Goal: Transaction & Acquisition: Purchase product/service

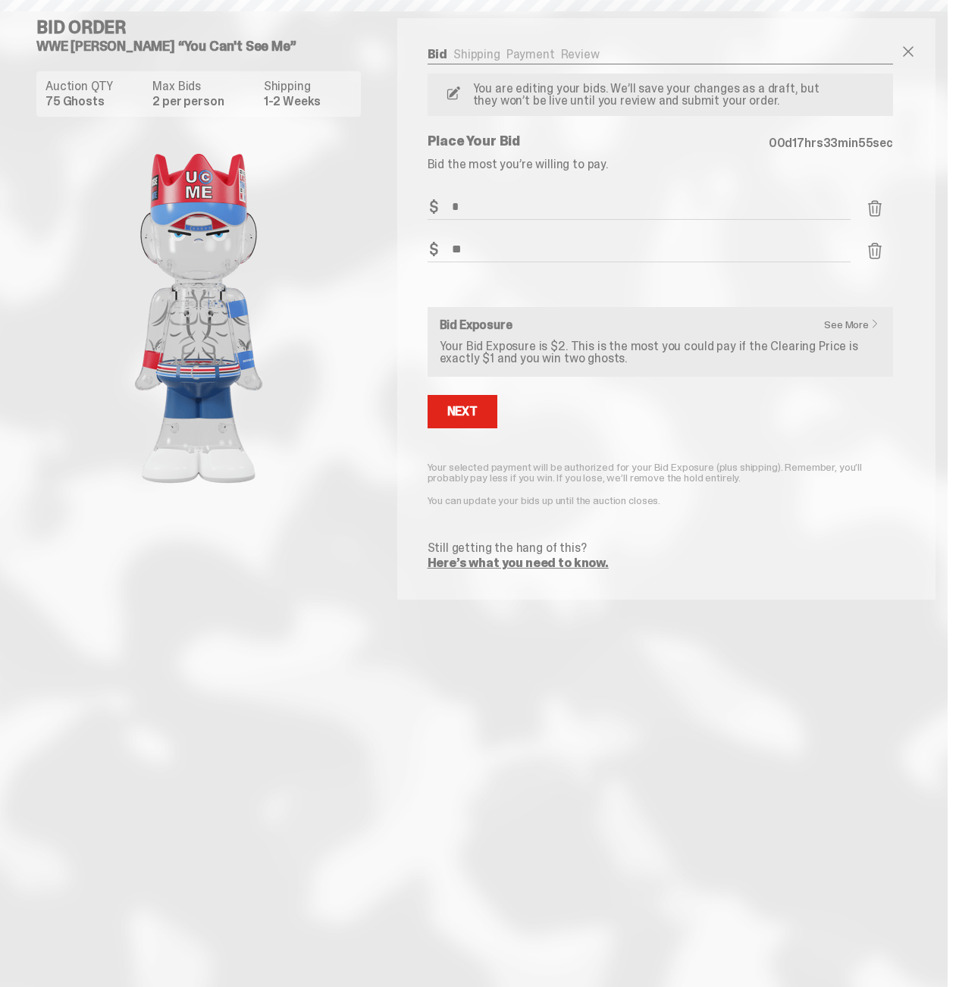
click at [344, 641] on div "Auction QTY 75 Ghosts Max Bids 2 per person Shipping 1-2 Weeks" at bounding box center [204, 365] width 337 height 600
click at [339, 632] on div "Auction QTY 75 Ghosts Max Bids 2 per person Shipping 1-2 Weeks" at bounding box center [204, 365] width 337 height 600
drag, startPoint x: 244, startPoint y: 425, endPoint x: 531, endPoint y: 599, distance: 335.1
click at [531, 599] on div "Bid Shipping Payment Review Auction QTY 75 Ghosts Max Bids 2 per person Shippin…" at bounding box center [660, 309] width 526 height 582
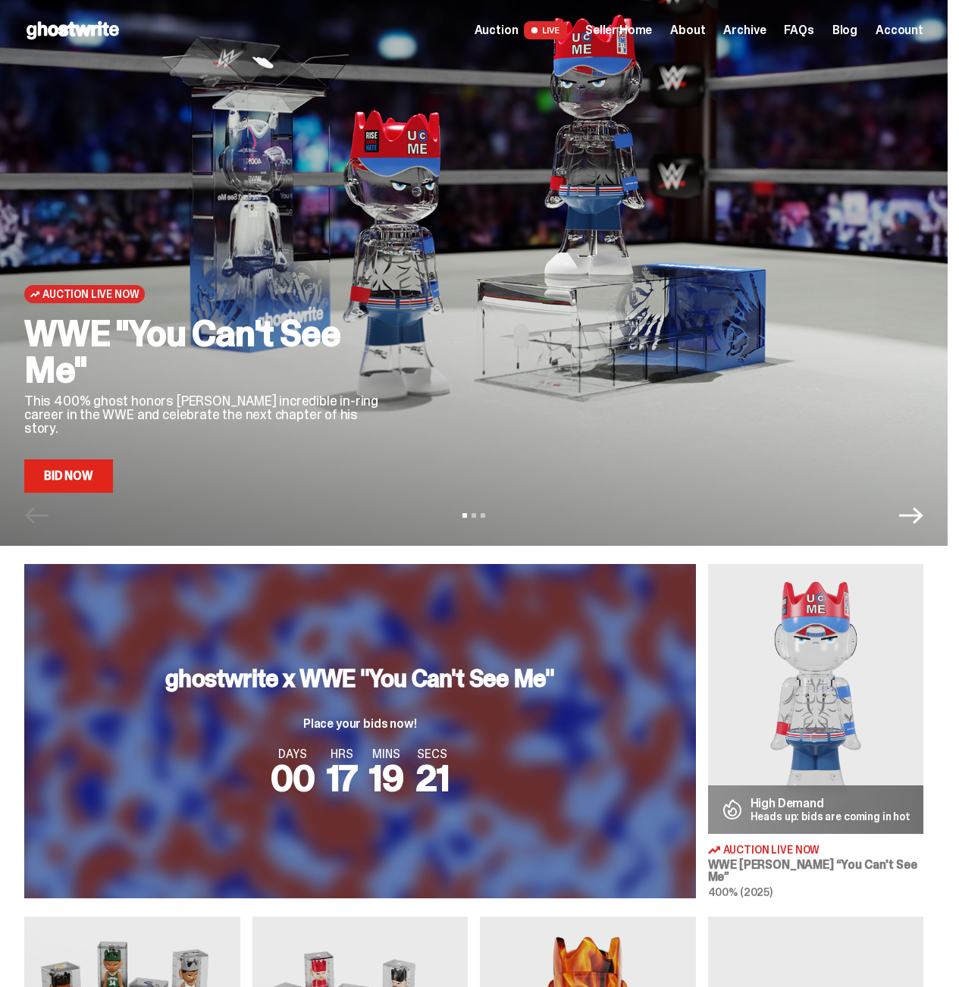
click at [607, 28] on span "Seller Home" at bounding box center [618, 30] width 67 height 12
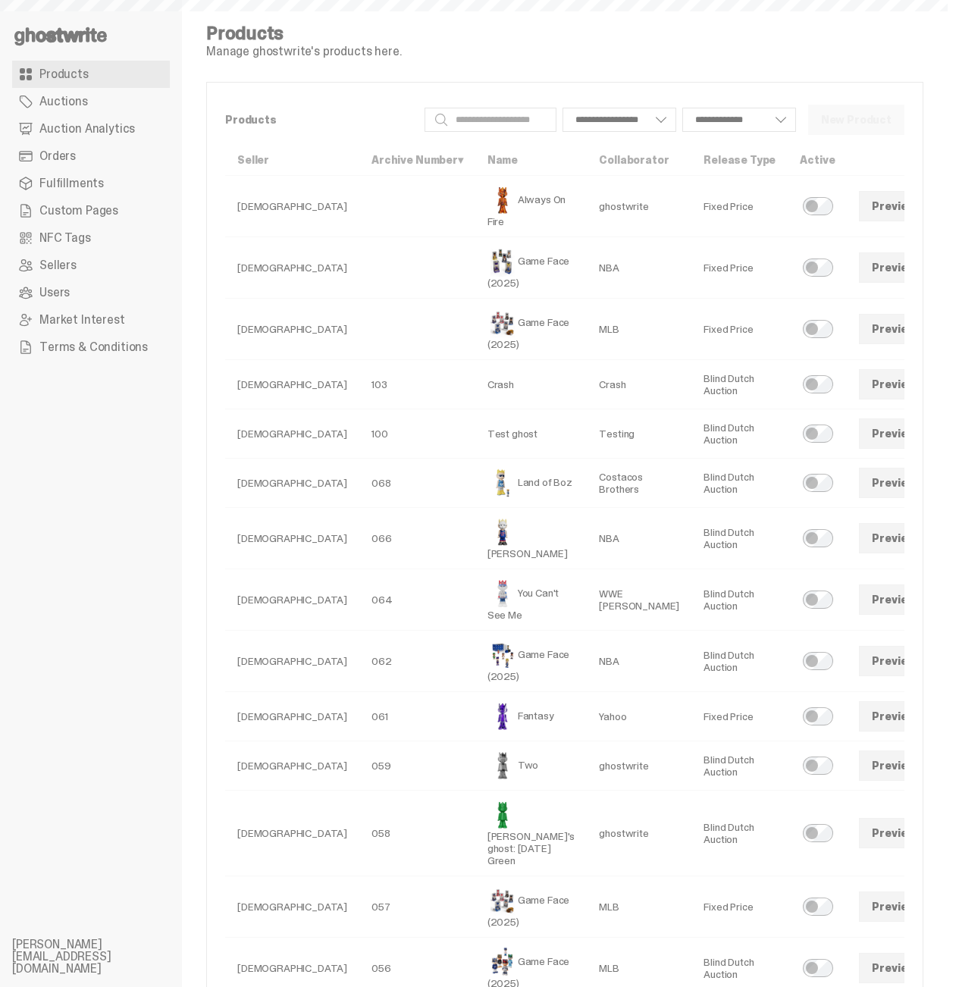
select select
click at [86, 120] on link "Auction Analytics" at bounding box center [91, 128] width 158 height 27
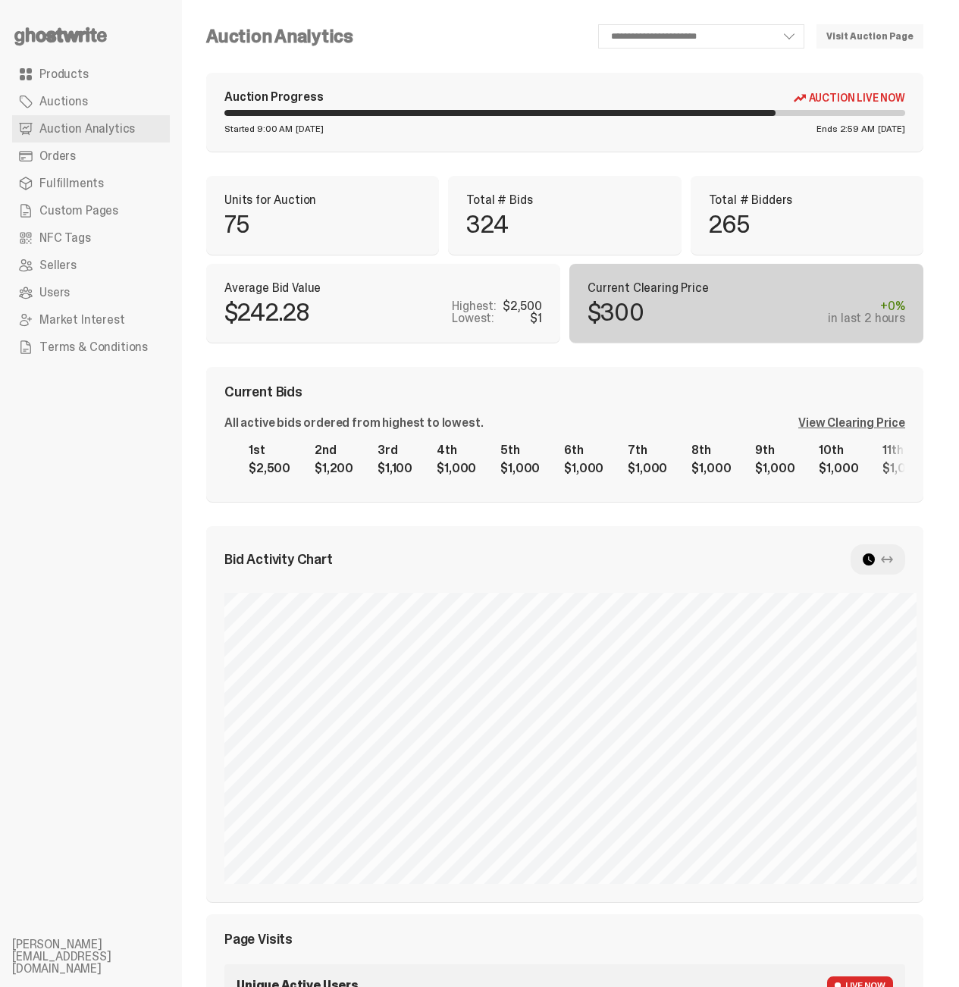
scroll to position [397, 0]
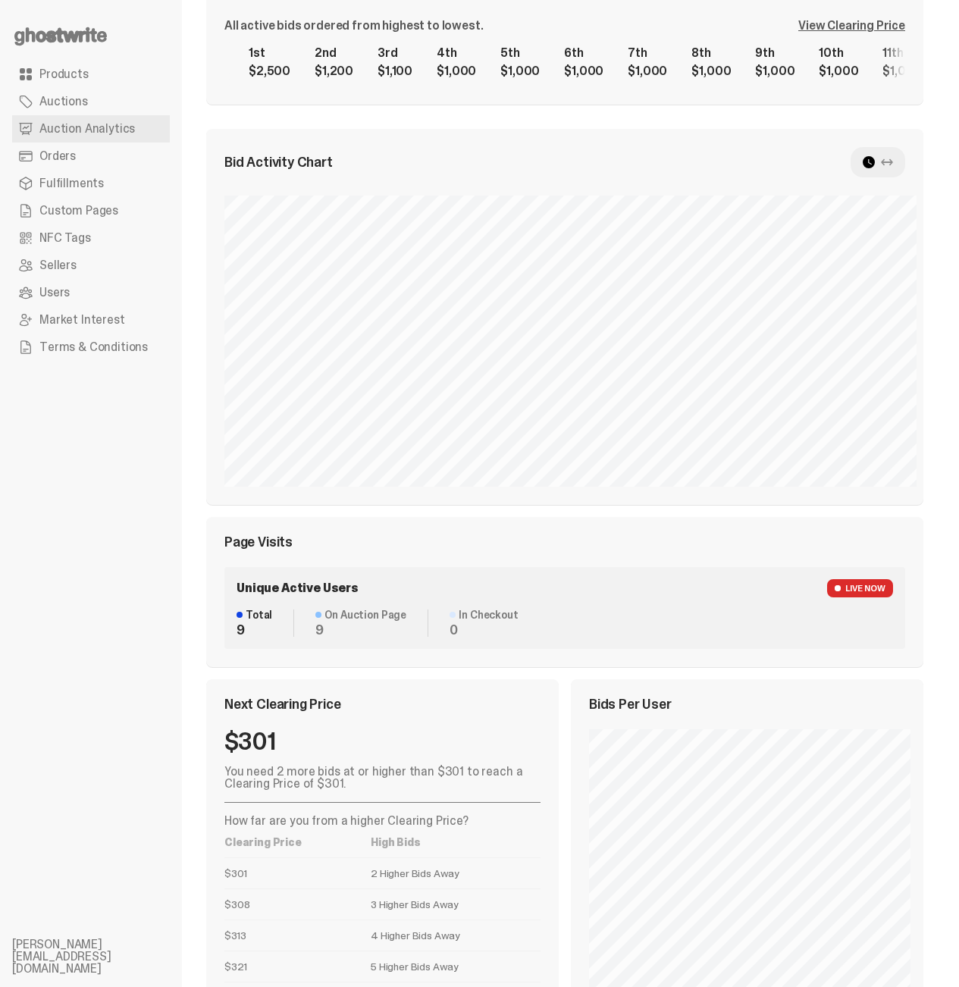
click at [111, 735] on ul "Products Auctions Auction Analytics Orders Fulfillments Custom Pages NFC Tags S…" at bounding box center [91, 493] width 182 height 987
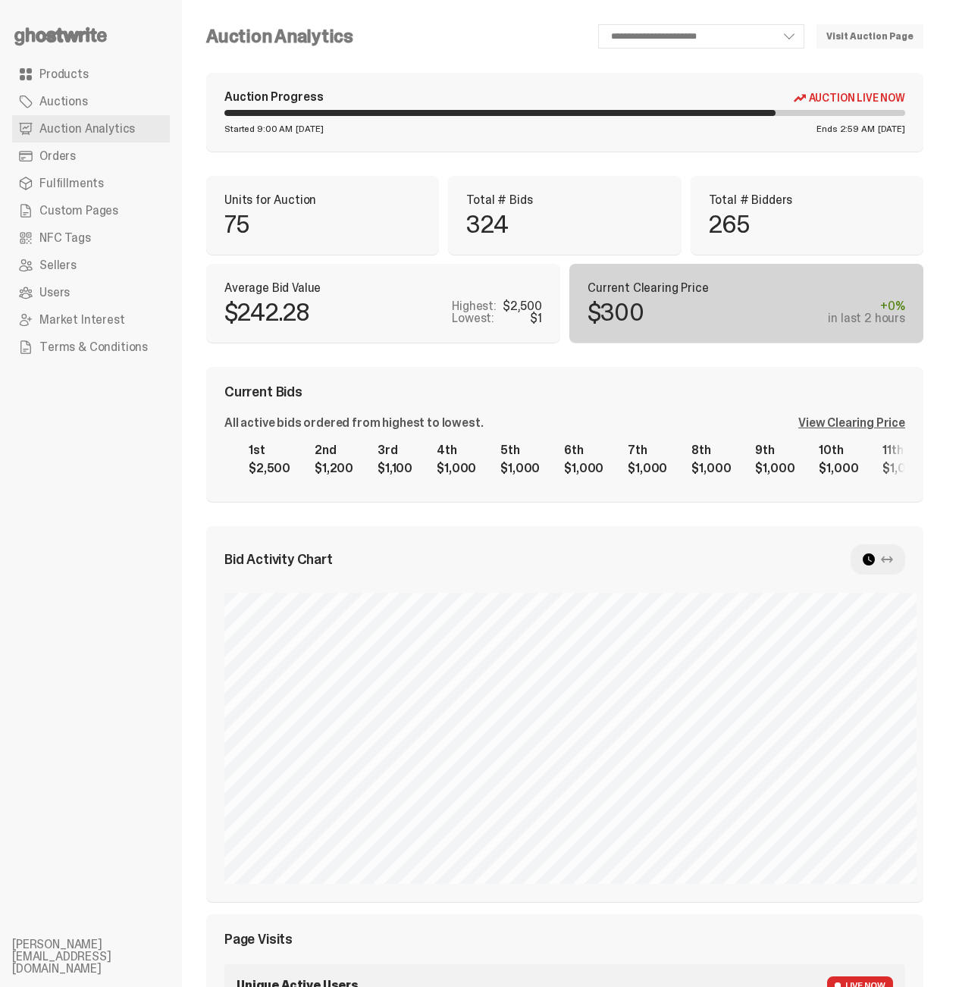
scroll to position [146, 0]
